Goal: Check status

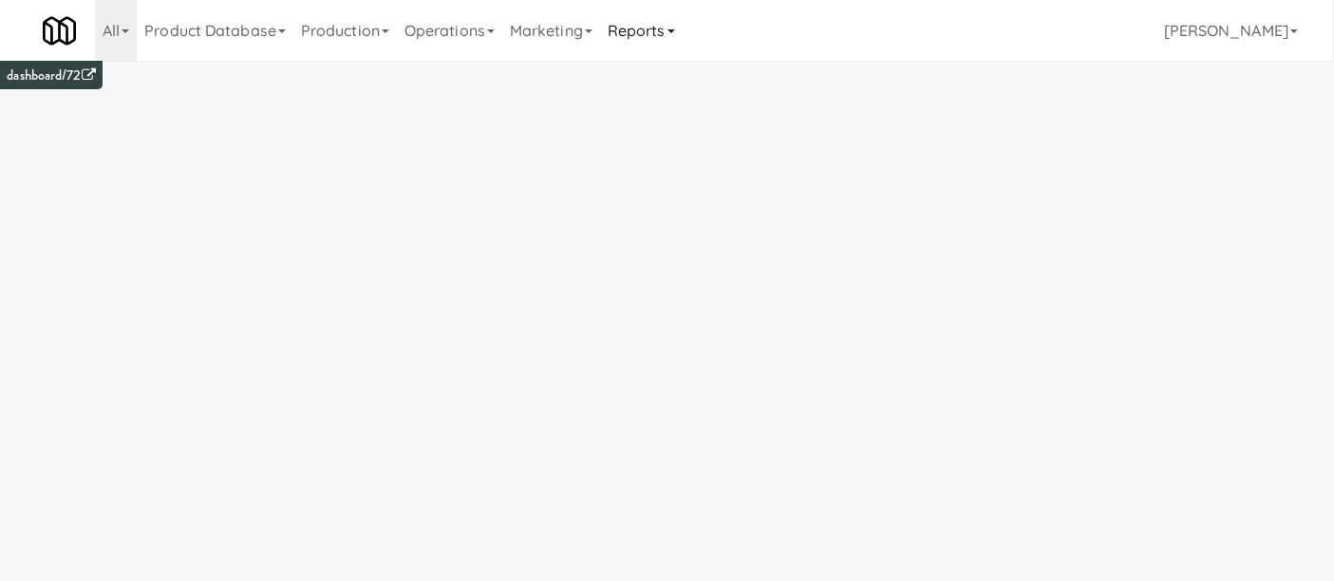
click at [680, 37] on link "Reports" at bounding box center [641, 30] width 83 height 61
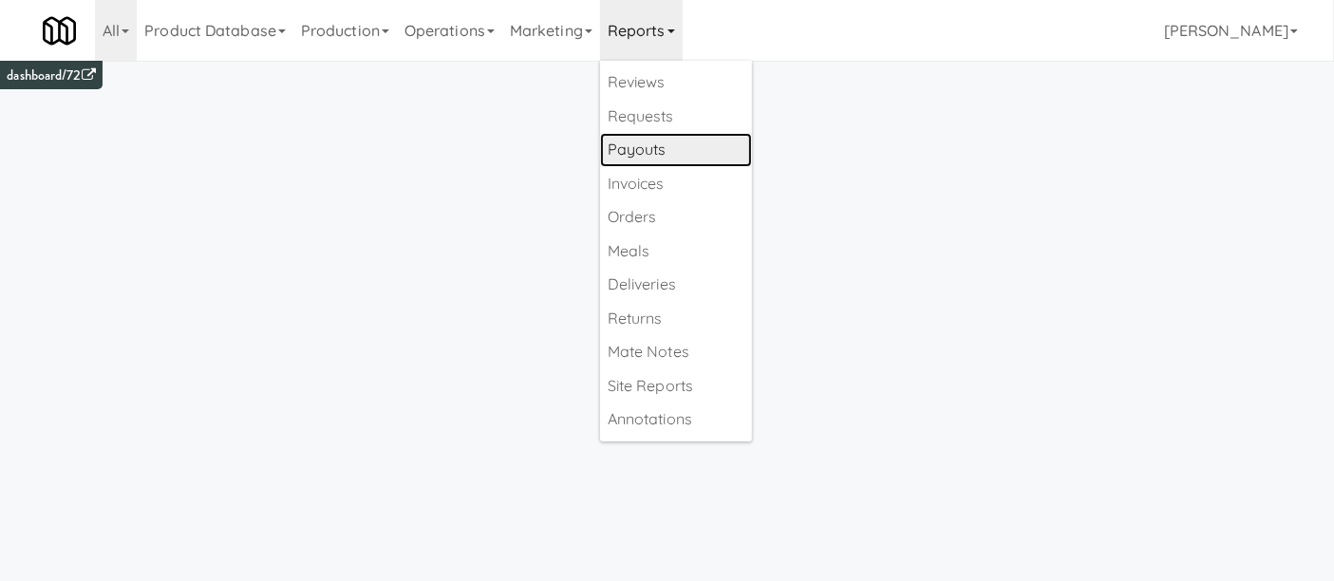
click at [665, 144] on link "Payouts" at bounding box center [676, 150] width 152 height 34
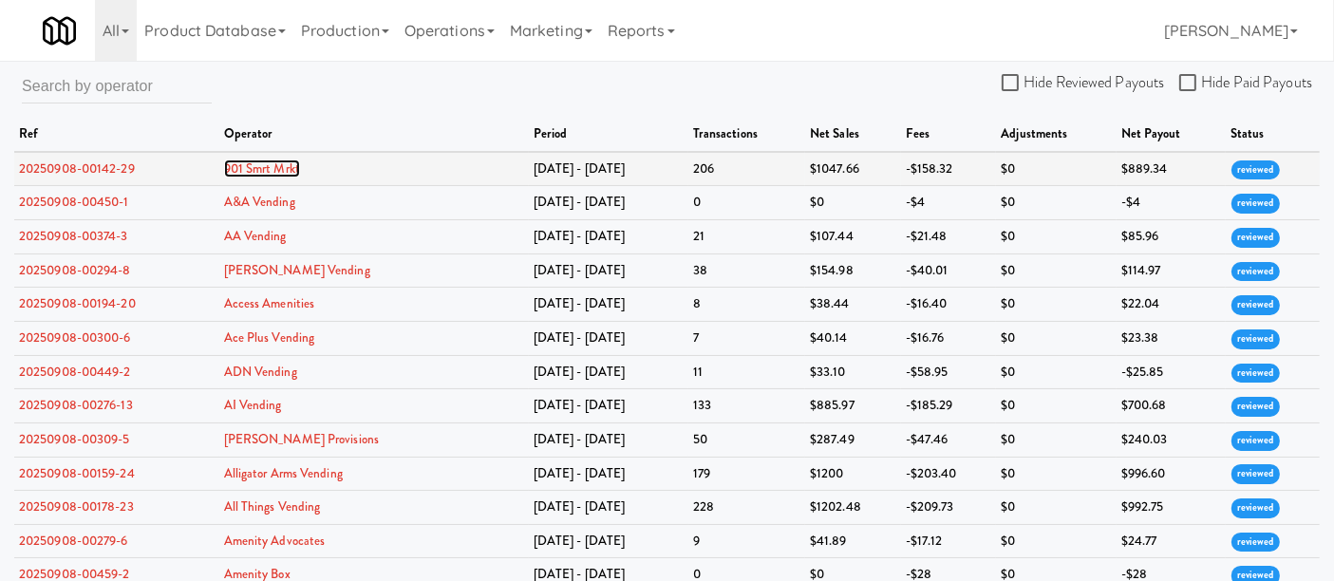
click at [249, 166] on link "901 Smrt Mrkt" at bounding box center [262, 169] width 76 height 18
click at [72, 164] on link "20250908-00142-29" at bounding box center [77, 169] width 116 height 18
